Goal: Information Seeking & Learning: Check status

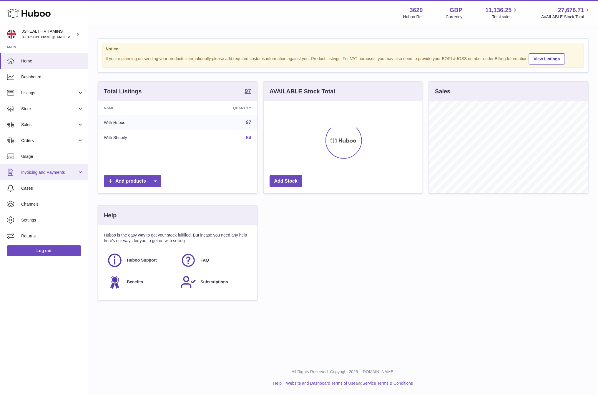
scroll to position [92, 159]
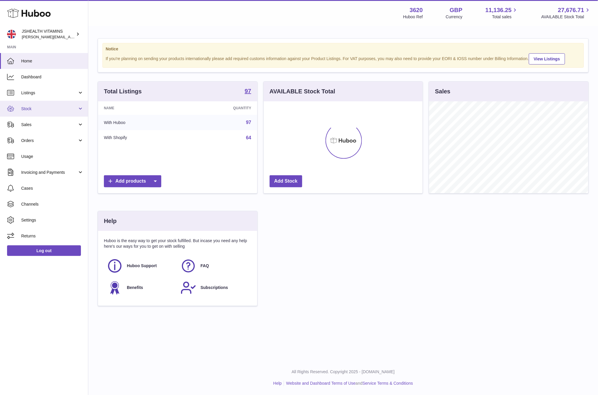
click at [35, 113] on link "Stock" at bounding box center [44, 109] width 88 height 16
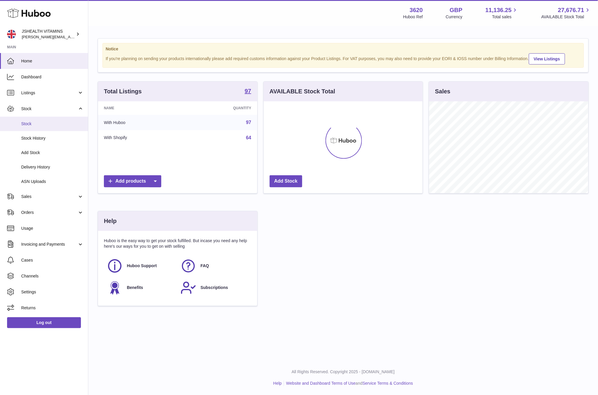
click at [44, 126] on span "Stock" at bounding box center [52, 124] width 62 height 6
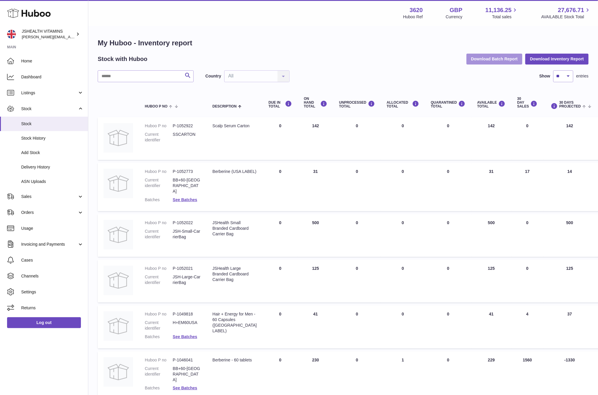
click at [484, 62] on button "Download Batch Report" at bounding box center [495, 59] width 56 height 11
click at [550, 54] on button "Download Inventory Report" at bounding box center [556, 59] width 63 height 11
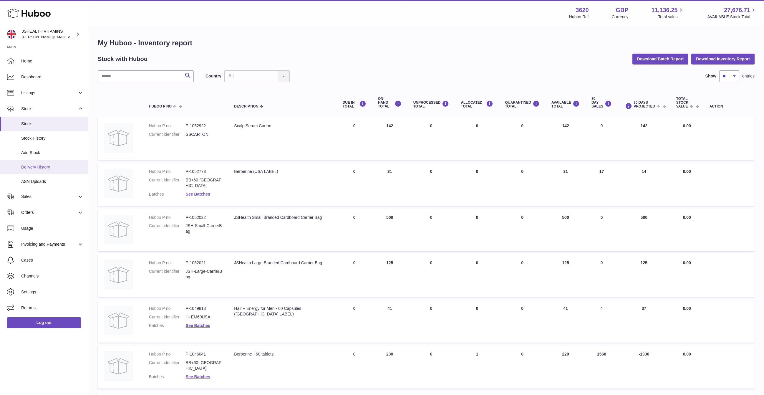
click at [49, 166] on span "Delivery History" at bounding box center [52, 167] width 62 height 6
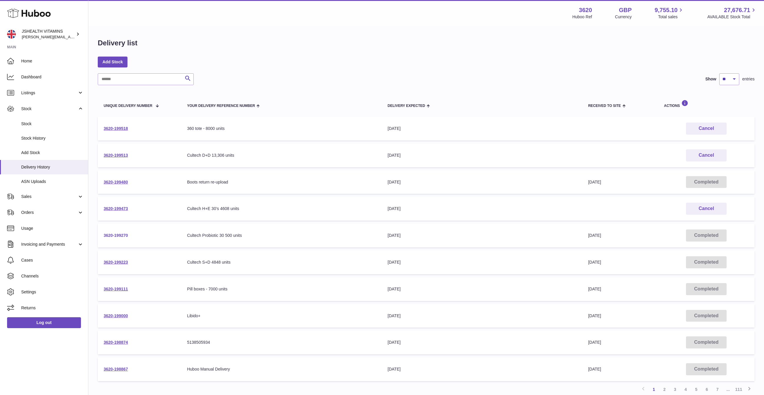
click at [118, 235] on link "3620-199270" at bounding box center [116, 235] width 24 height 5
click at [121, 233] on link "3620-199270" at bounding box center [116, 235] width 24 height 5
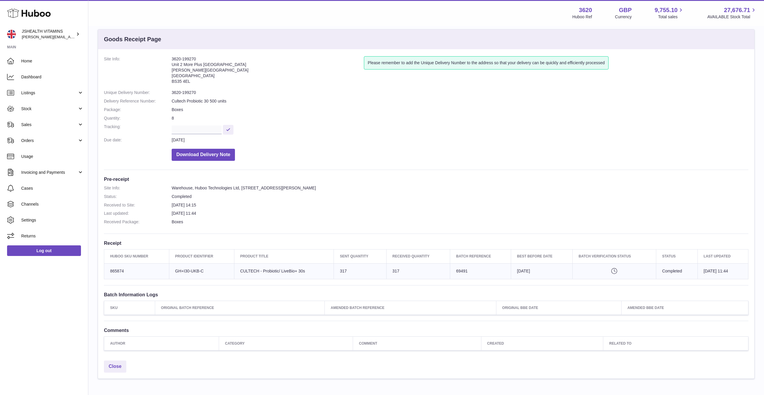
scroll to position [15, 0]
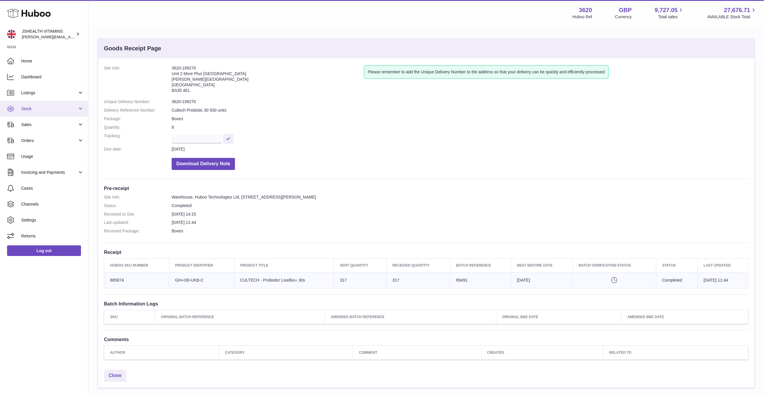
click at [42, 102] on link "Stock" at bounding box center [44, 109] width 88 height 16
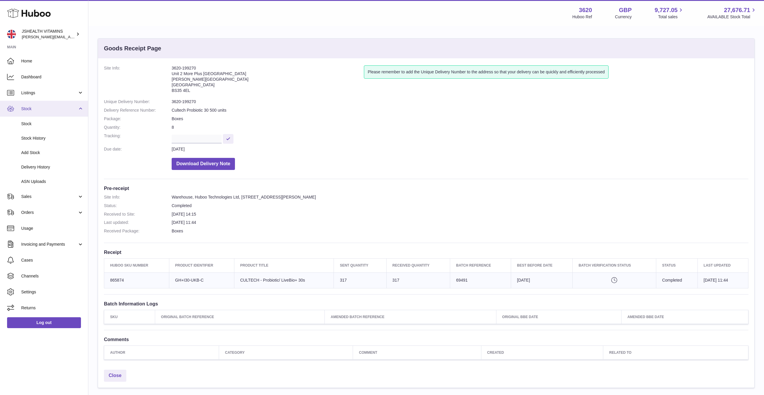
click at [40, 116] on link "Stock" at bounding box center [44, 109] width 88 height 16
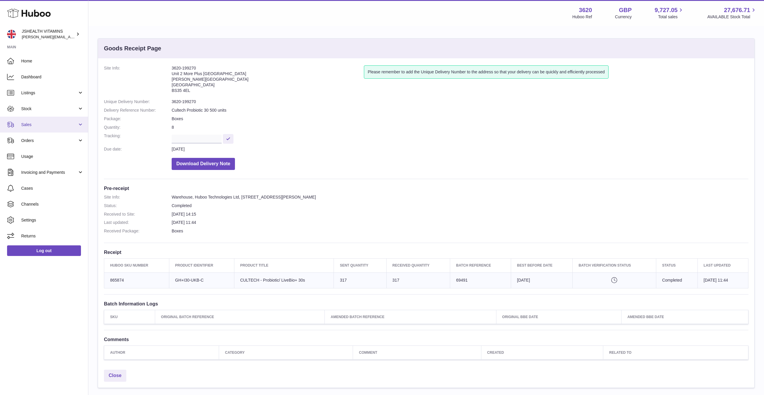
click at [39, 119] on link "Sales" at bounding box center [44, 125] width 88 height 16
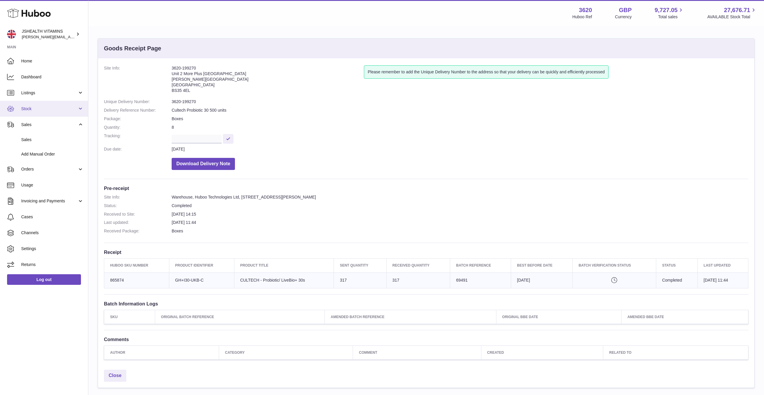
click at [42, 106] on span "Stock" at bounding box center [49, 109] width 56 height 6
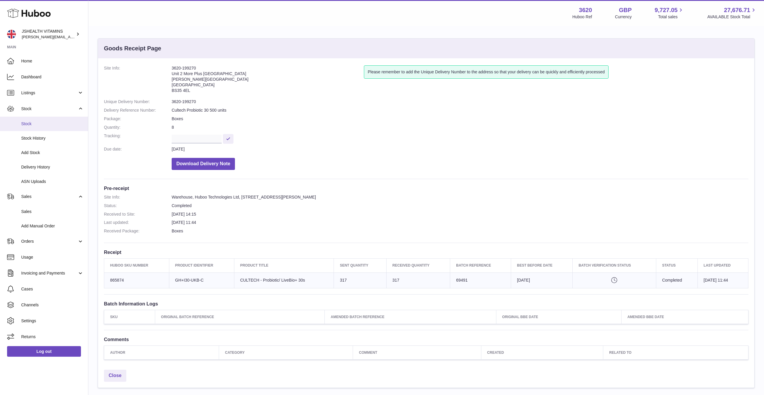
click at [43, 129] on link "Stock" at bounding box center [44, 124] width 88 height 14
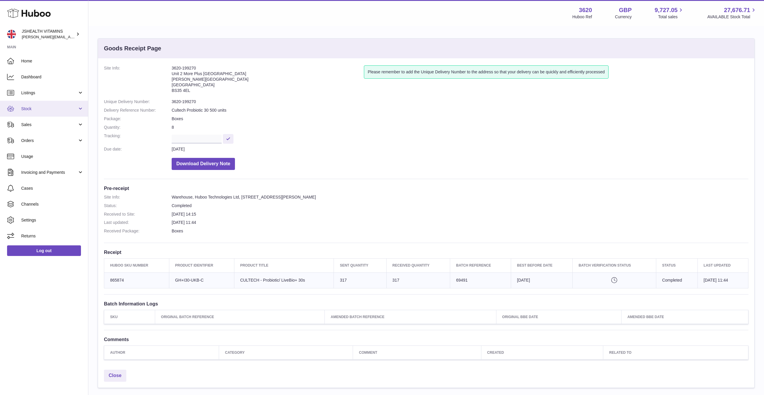
click at [39, 103] on link "Stock" at bounding box center [44, 109] width 88 height 16
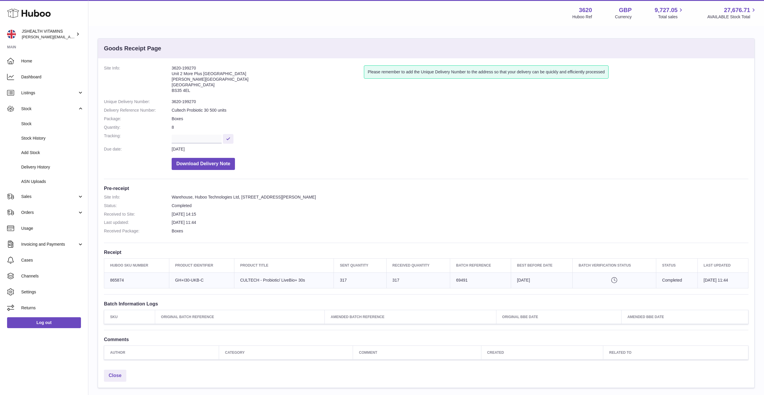
click at [176, 100] on dd "3620-199270" at bounding box center [460, 102] width 577 height 6
copy dl "3620-199270"
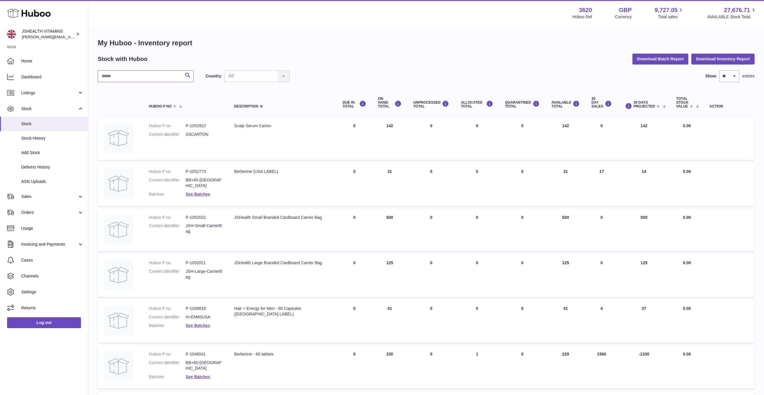
click at [139, 78] on input "text" at bounding box center [146, 76] width 96 height 12
type input "*********"
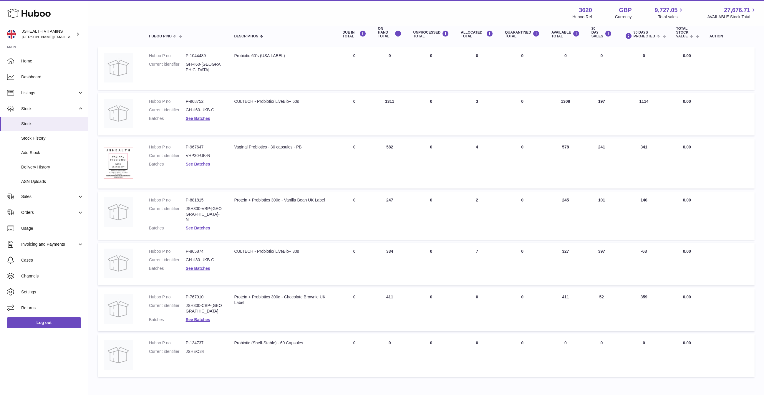
scroll to position [77, 0]
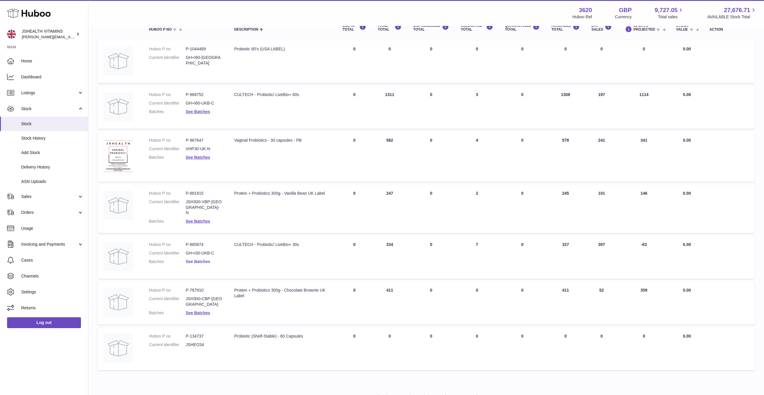
click at [204, 259] on link "See Batches" at bounding box center [198, 261] width 24 height 5
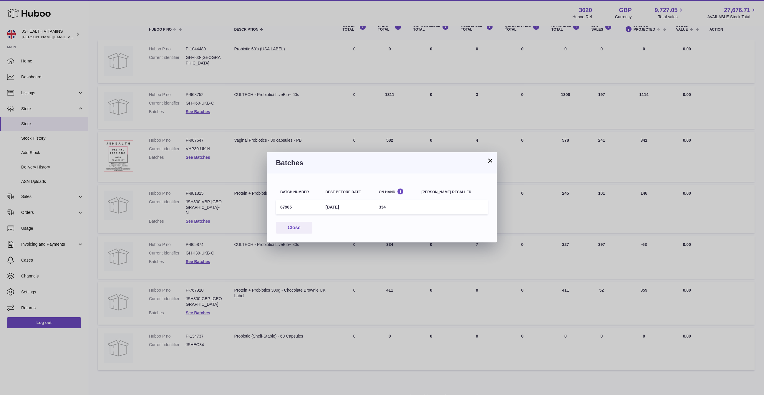
click at [282, 204] on td "67905" at bounding box center [298, 207] width 45 height 14
copy td "67905"
